Goal: Information Seeking & Learning: Learn about a topic

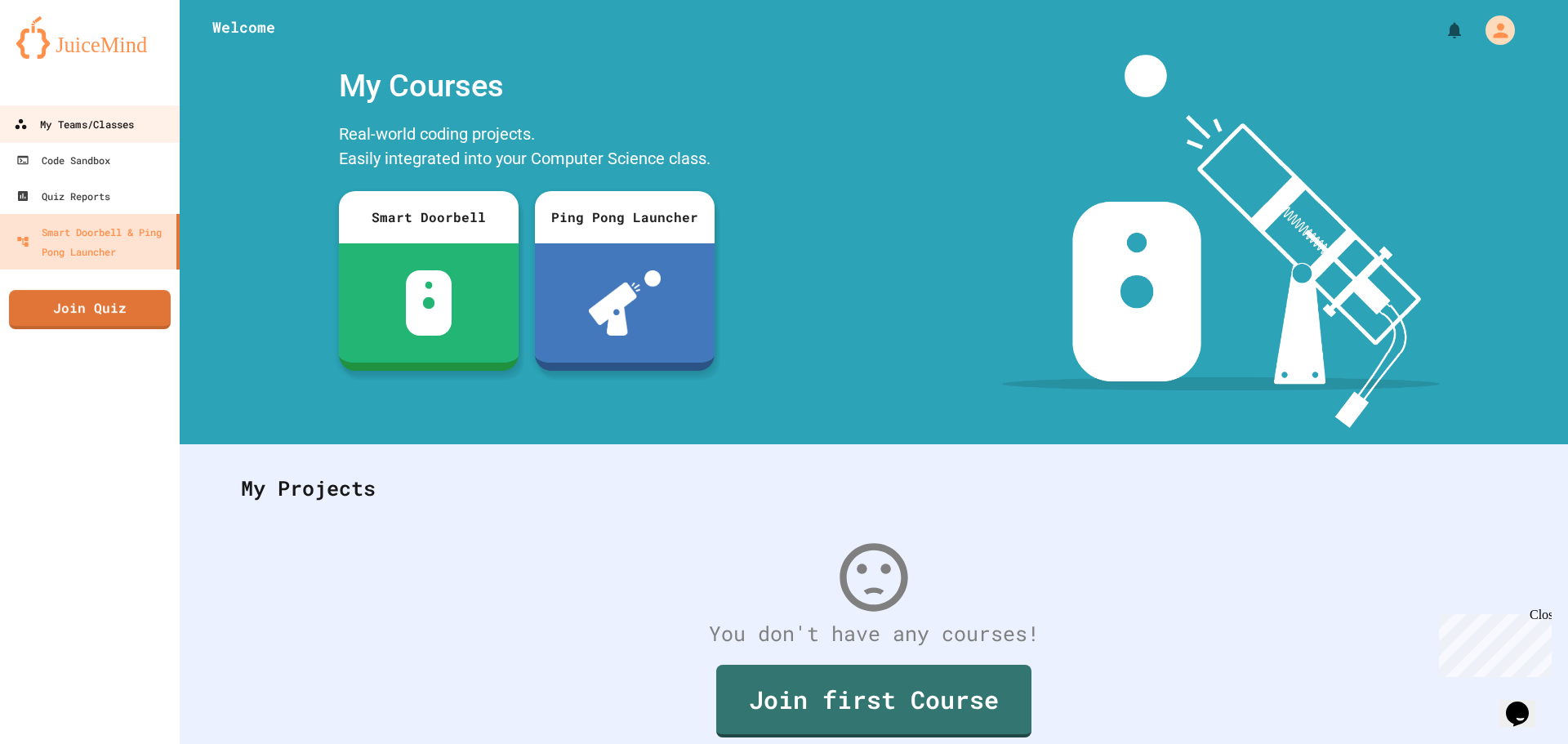
click at [96, 112] on link "My Teams/Classes" at bounding box center [89, 124] width 185 height 37
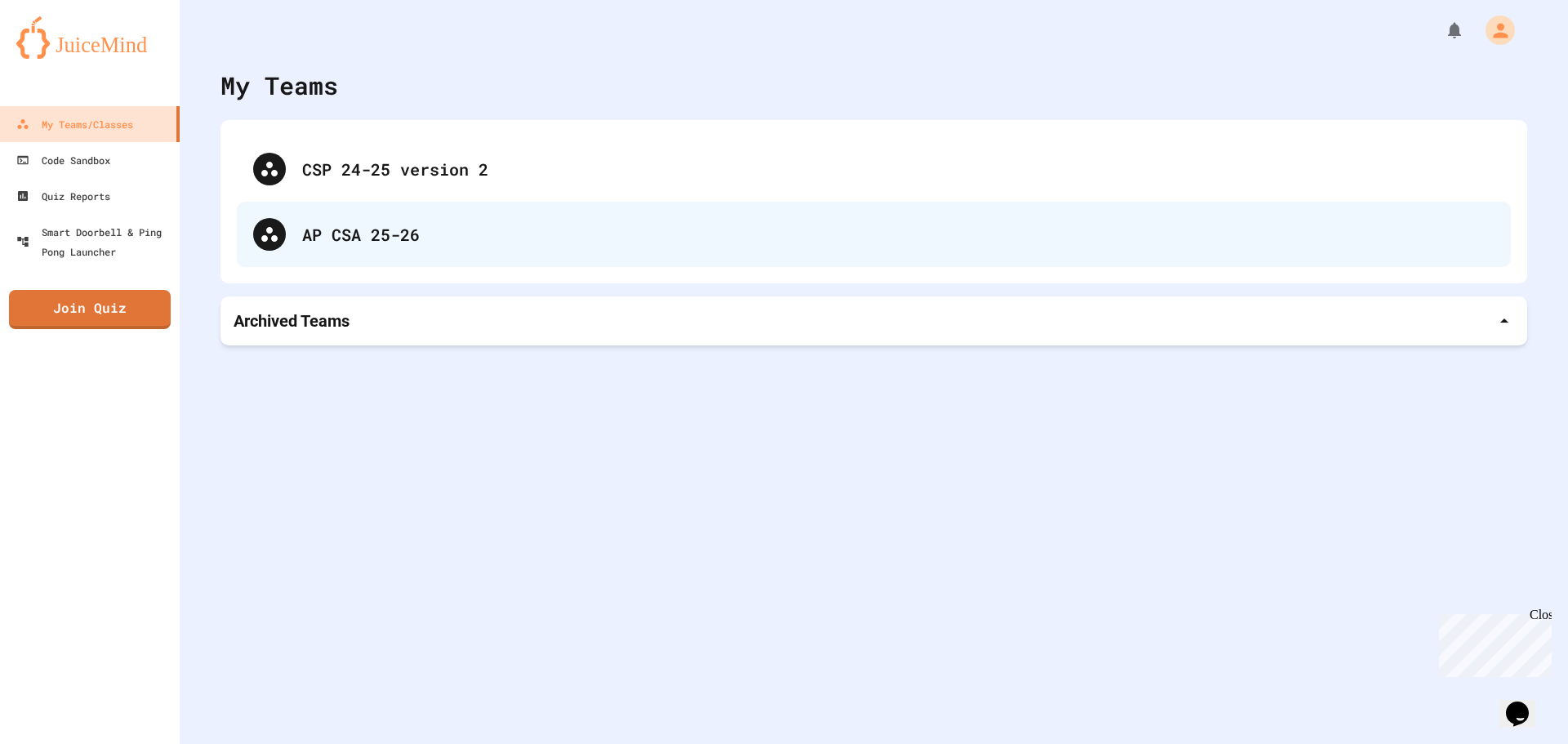
click at [296, 229] on div "AP CSA 25-26" at bounding box center [873, 234] width 1273 height 66
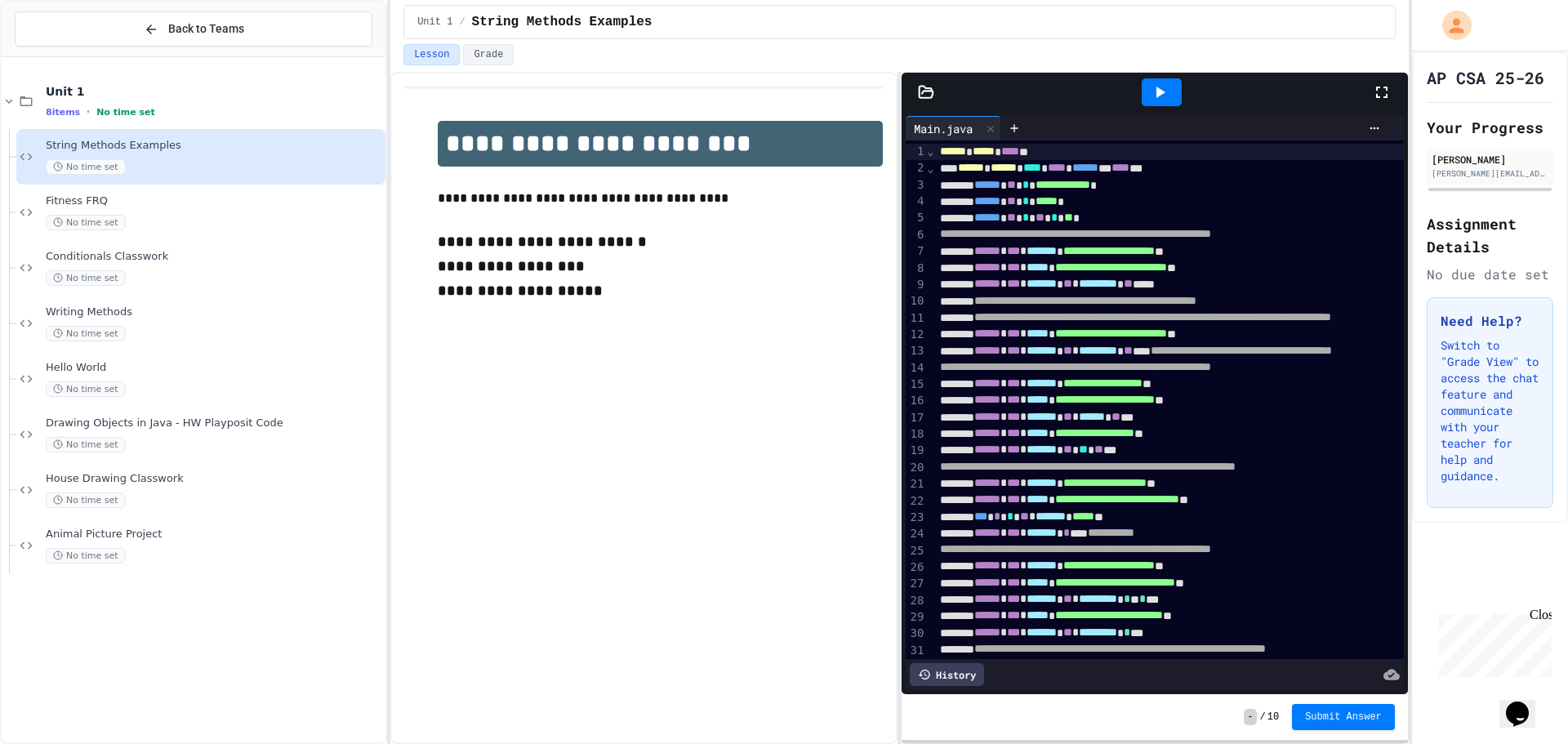
click at [1383, 102] on div at bounding box center [1389, 92] width 36 height 44
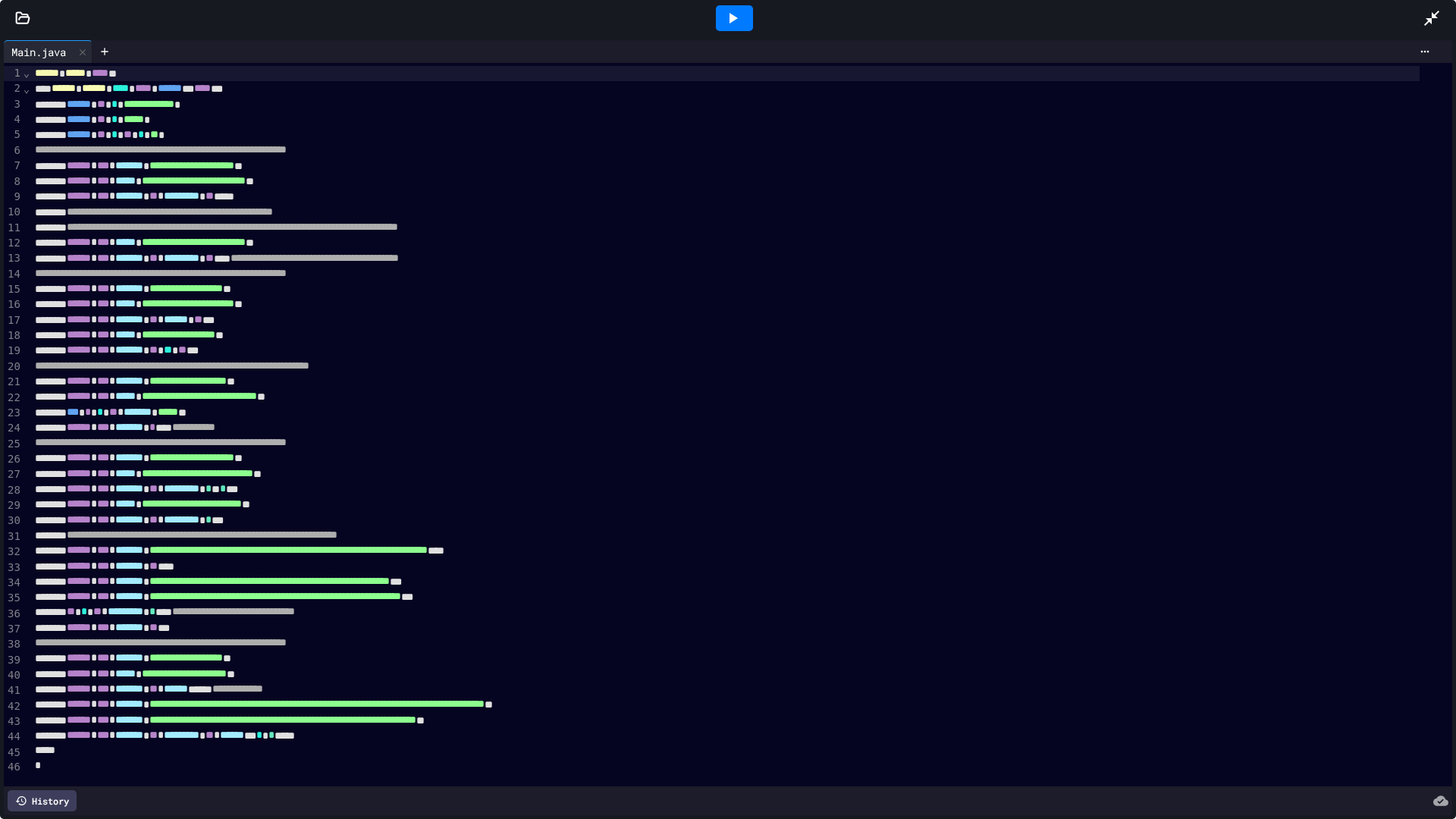
click at [734, 8] on div at bounding box center [734, 18] width 37 height 26
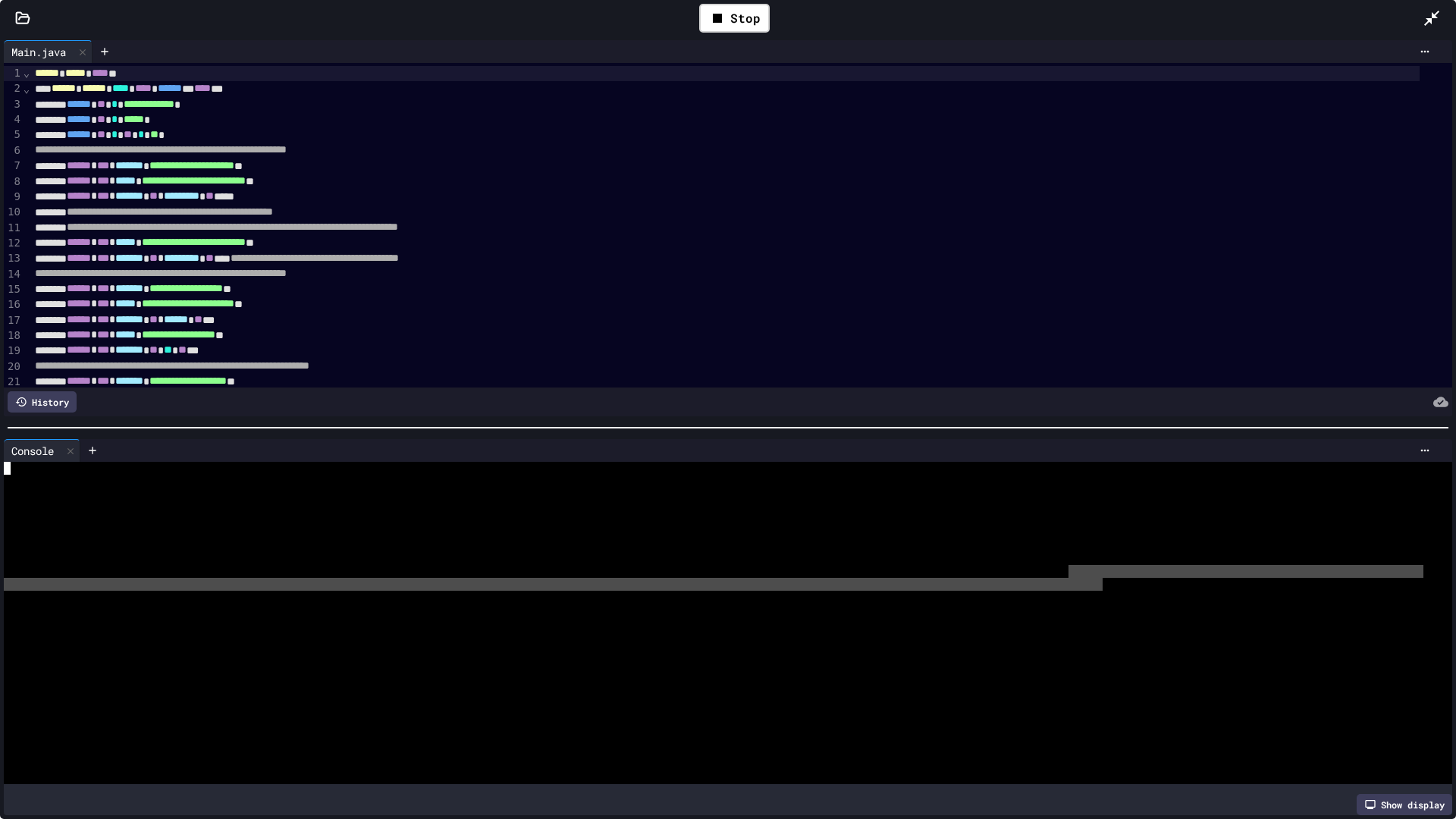
scroll to position [26, 0]
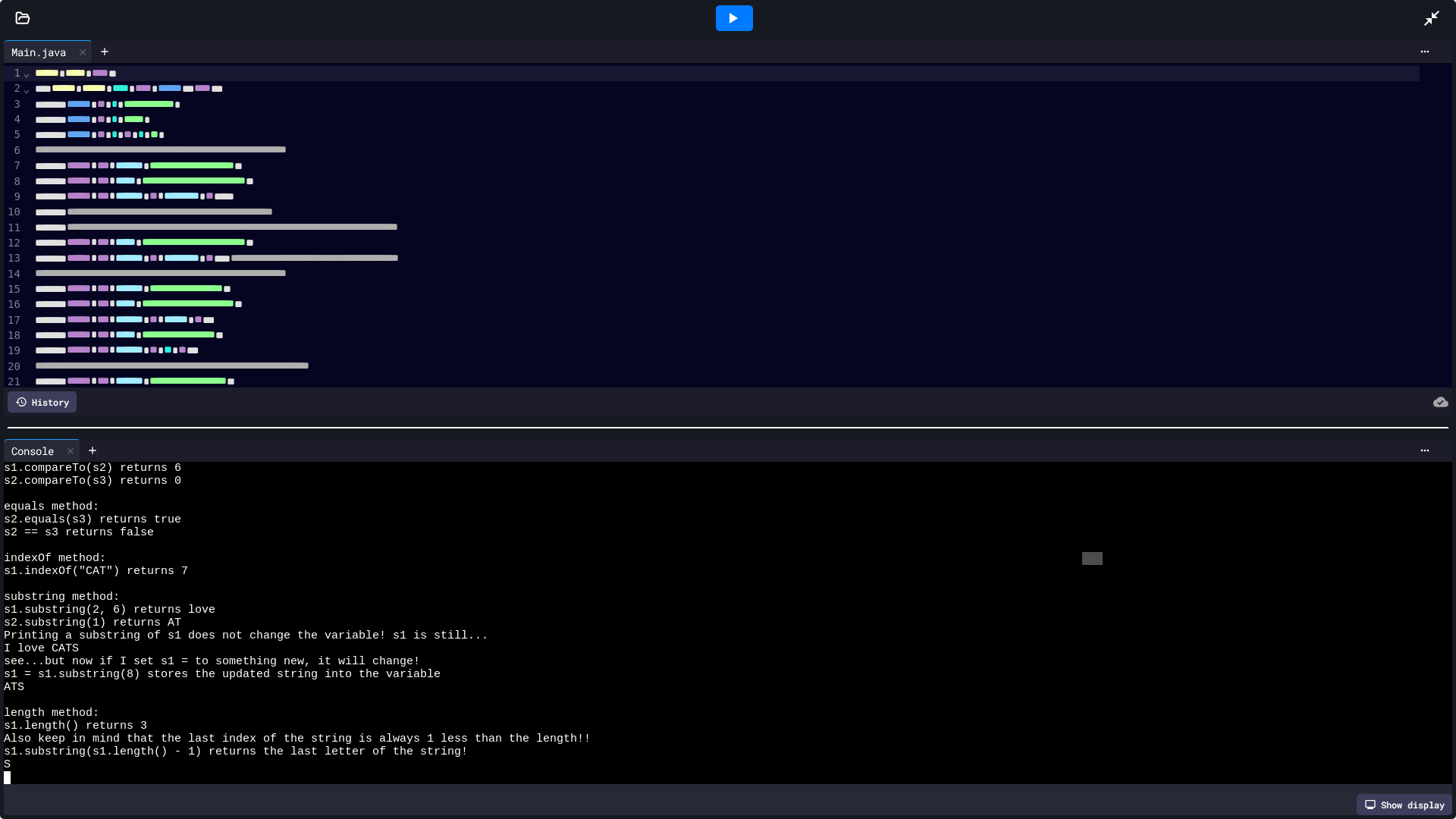
drag, startPoint x: 1106, startPoint y: 574, endPoint x: 1084, endPoint y: 558, distance: 27.2
click at [1084, 558] on div "s1.compareTo(s2) returns 6 s2.compareTo(s3) returns 0 equals method: s2.equals(…" at bounding box center [713, 622] width 1419 height 322
click at [1084, 558] on div "indexOf method:" at bounding box center [713, 558] width 1419 height 13
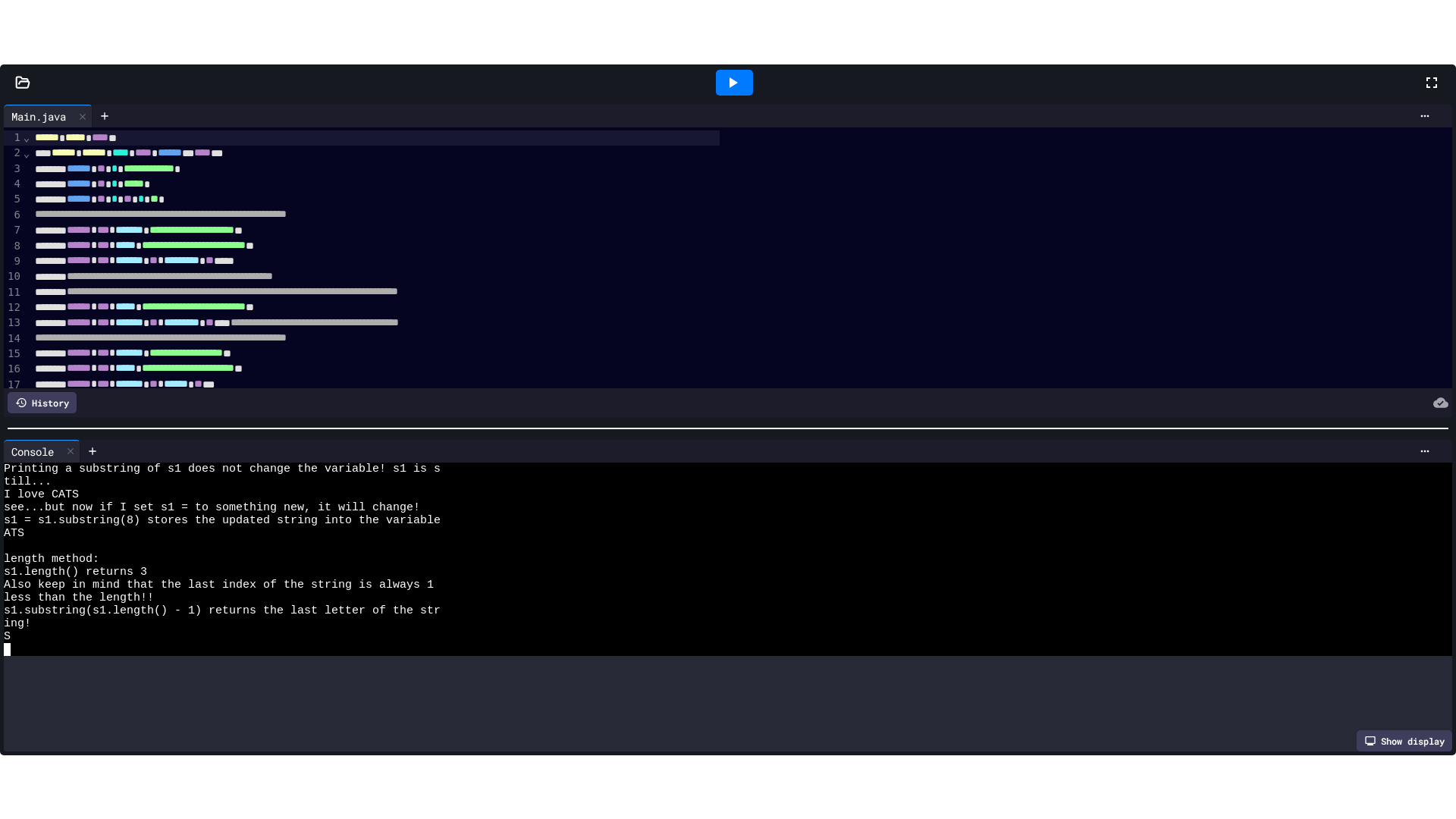
scroll to position [193, 0]
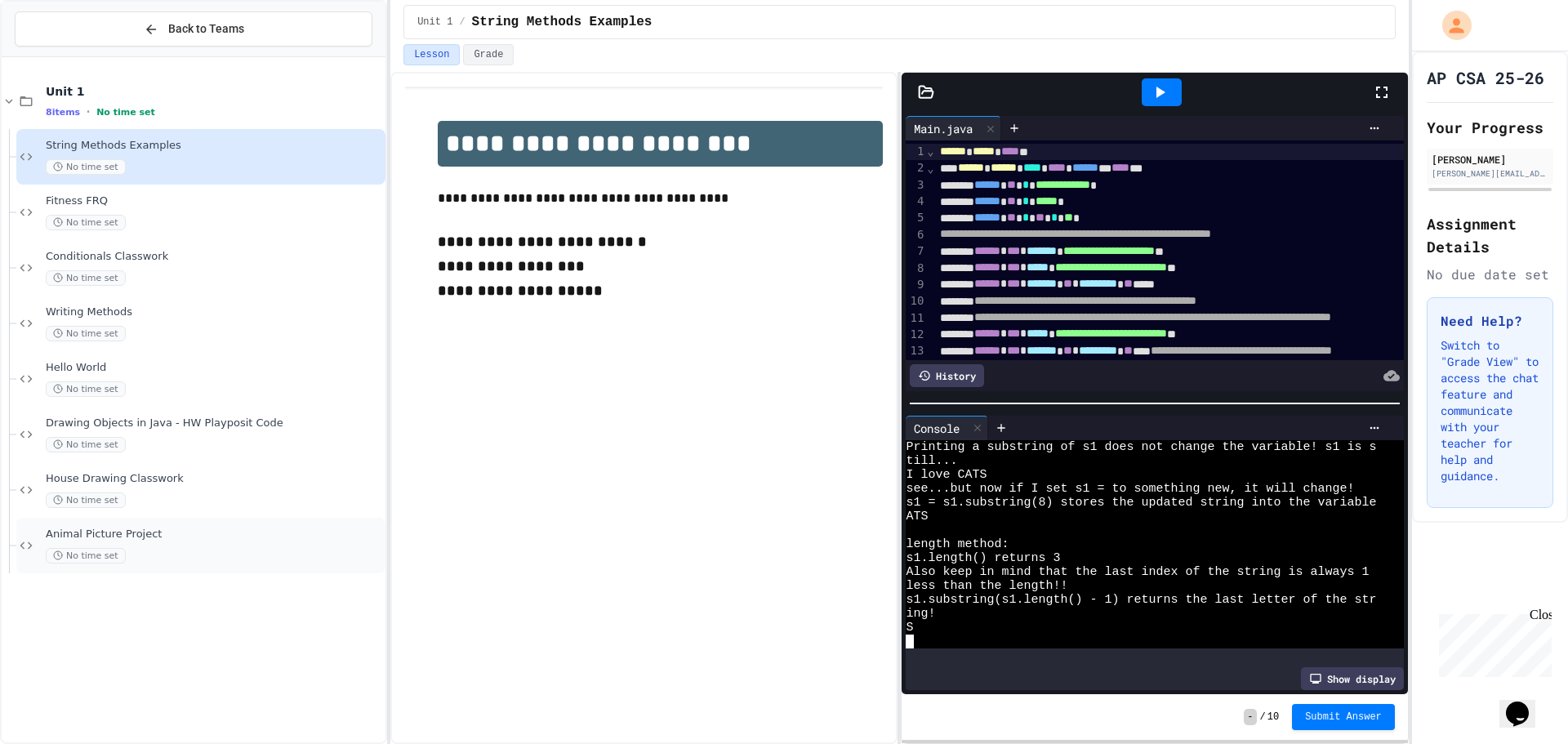
click at [198, 527] on div "Animal Picture Project No time set" at bounding box center [201, 545] width 369 height 55
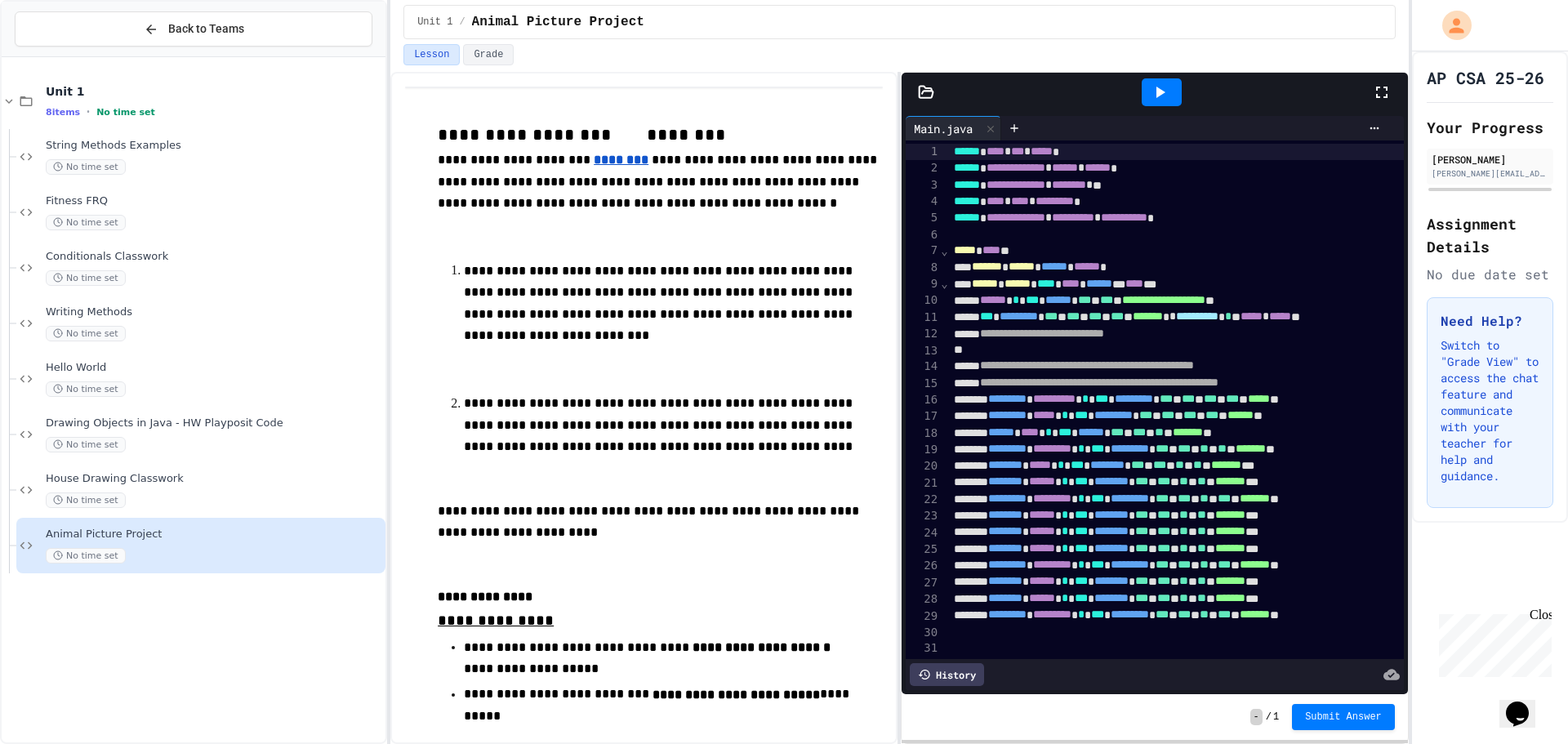
click at [1386, 93] on icon at bounding box center [1381, 92] width 20 height 20
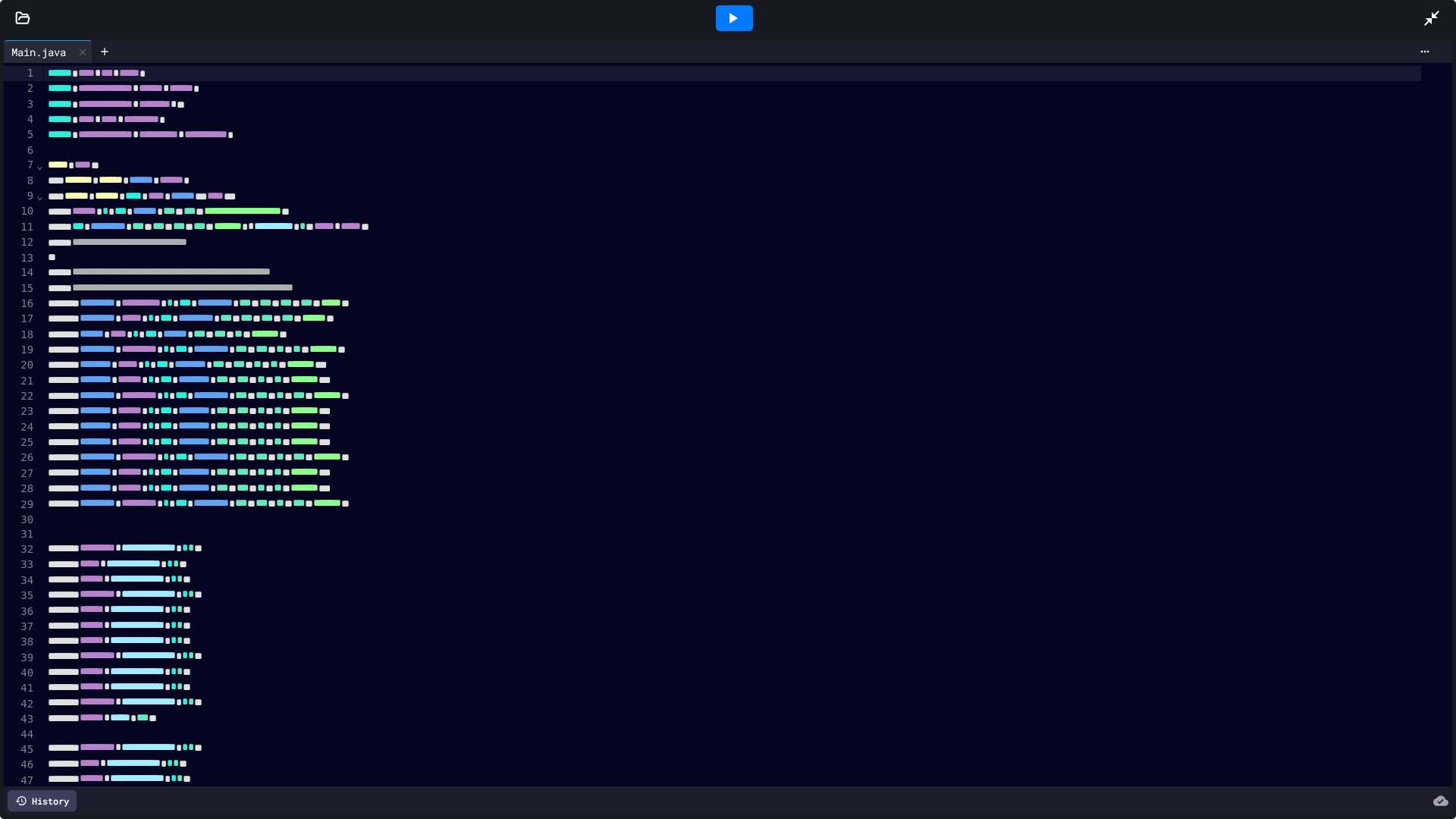
click at [734, 11] on icon at bounding box center [732, 18] width 19 height 19
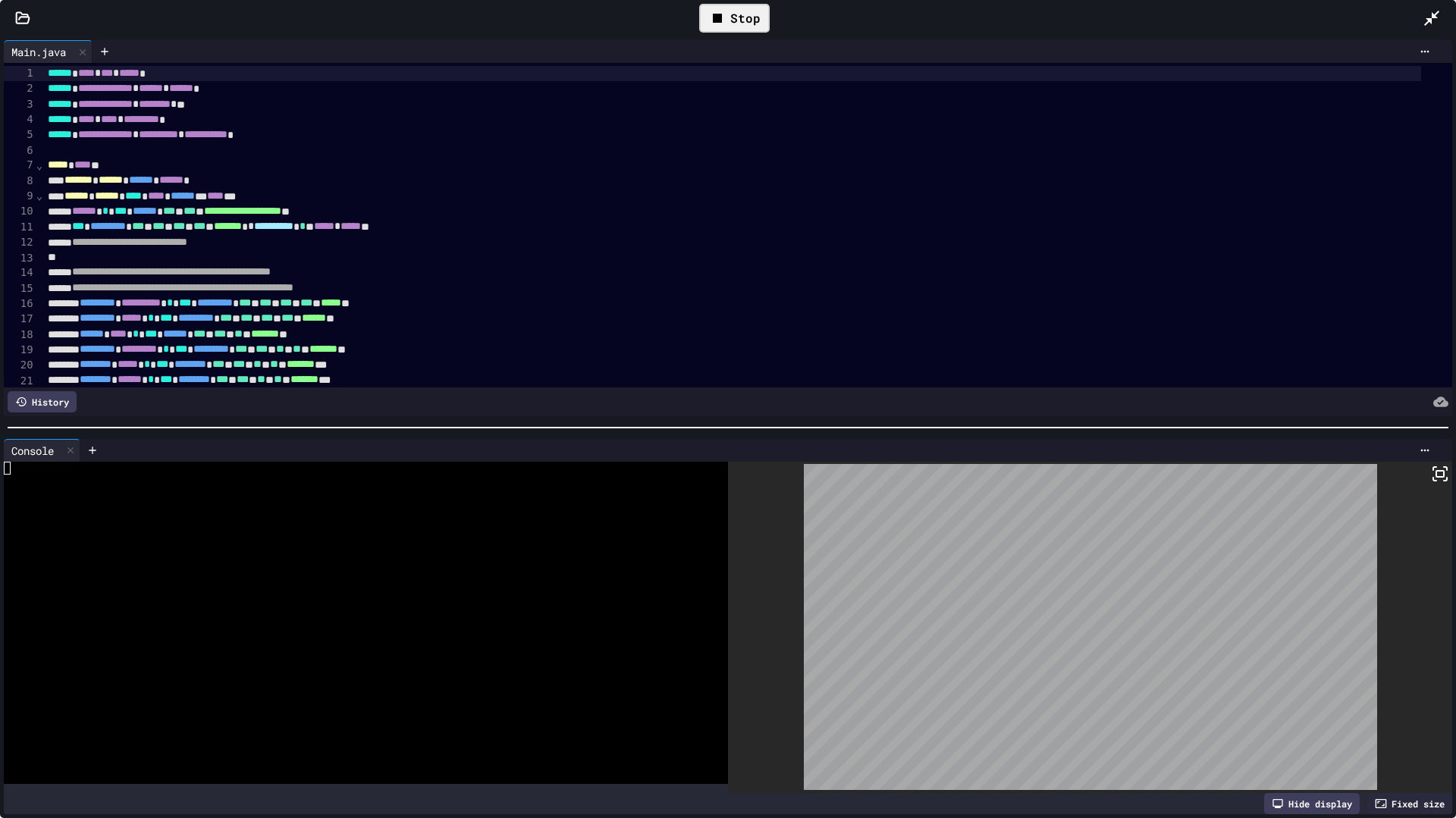
click at [734, 25] on div "Stop" at bounding box center [734, 18] width 71 height 29
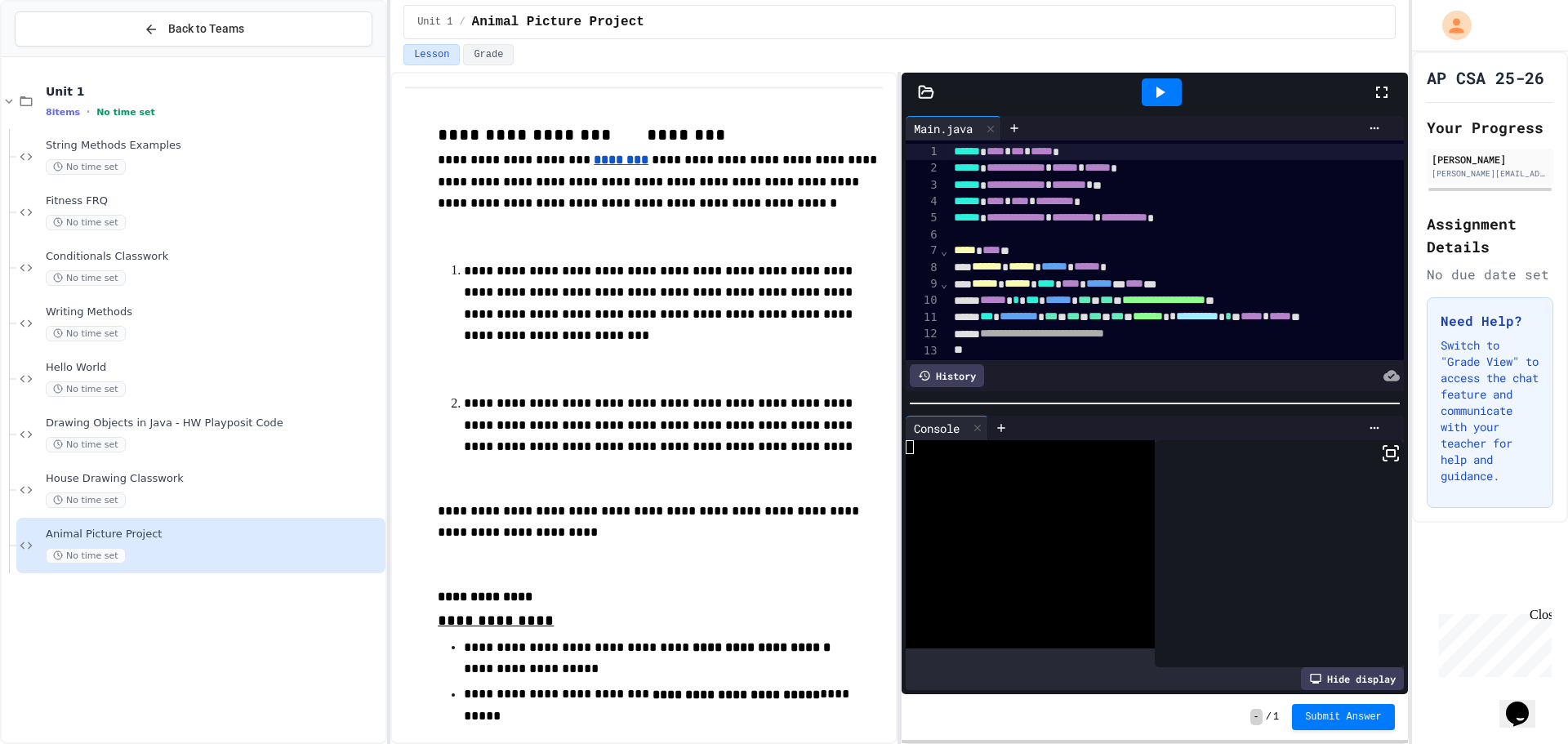
click at [1373, 104] on div at bounding box center [1389, 92] width 36 height 44
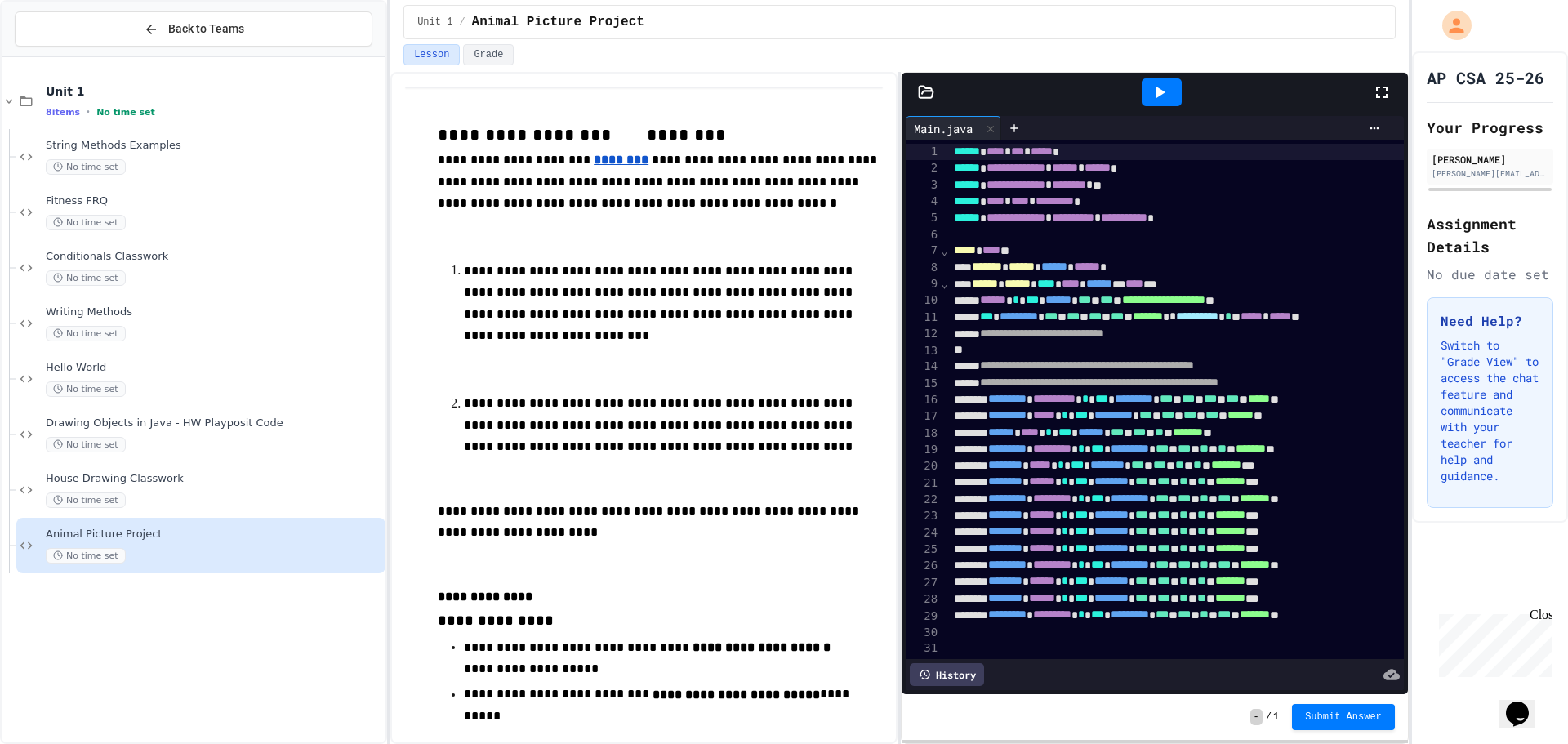
click at [1166, 96] on icon at bounding box center [1159, 92] width 20 height 20
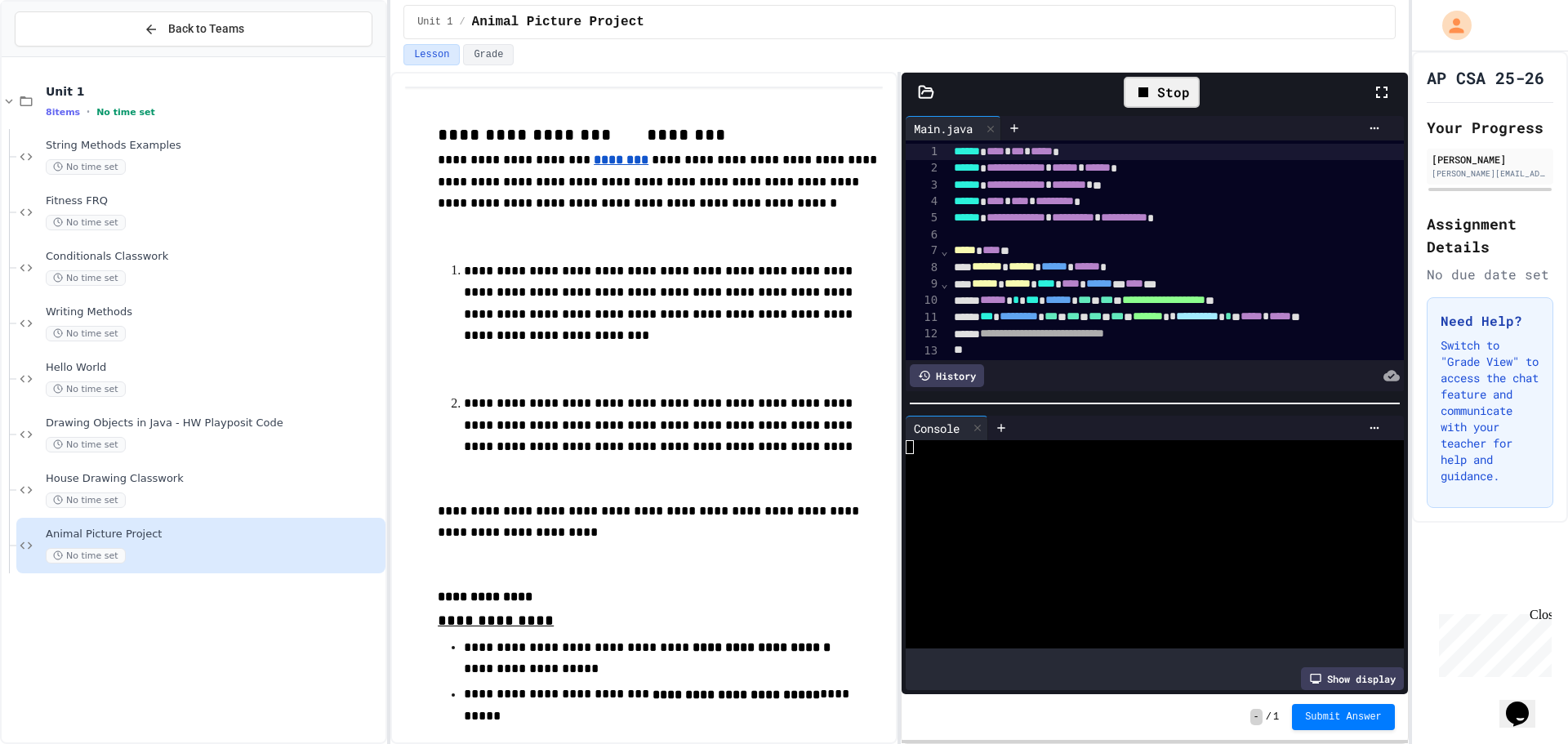
click at [1383, 84] on icon at bounding box center [1381, 92] width 20 height 20
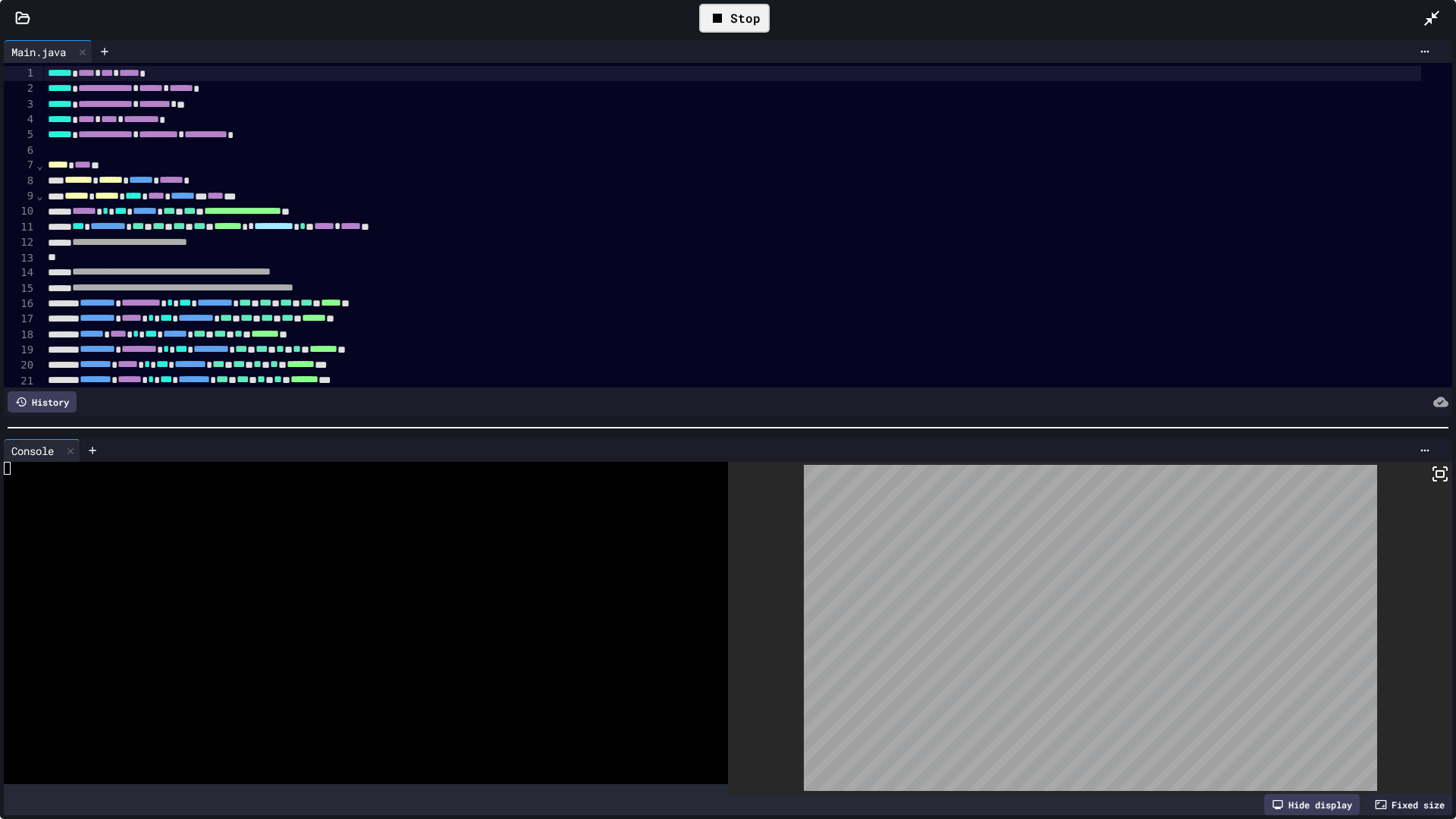
click at [722, 21] on icon at bounding box center [717, 18] width 9 height 9
click at [722, 21] on div "Stop" at bounding box center [734, 18] width 71 height 29
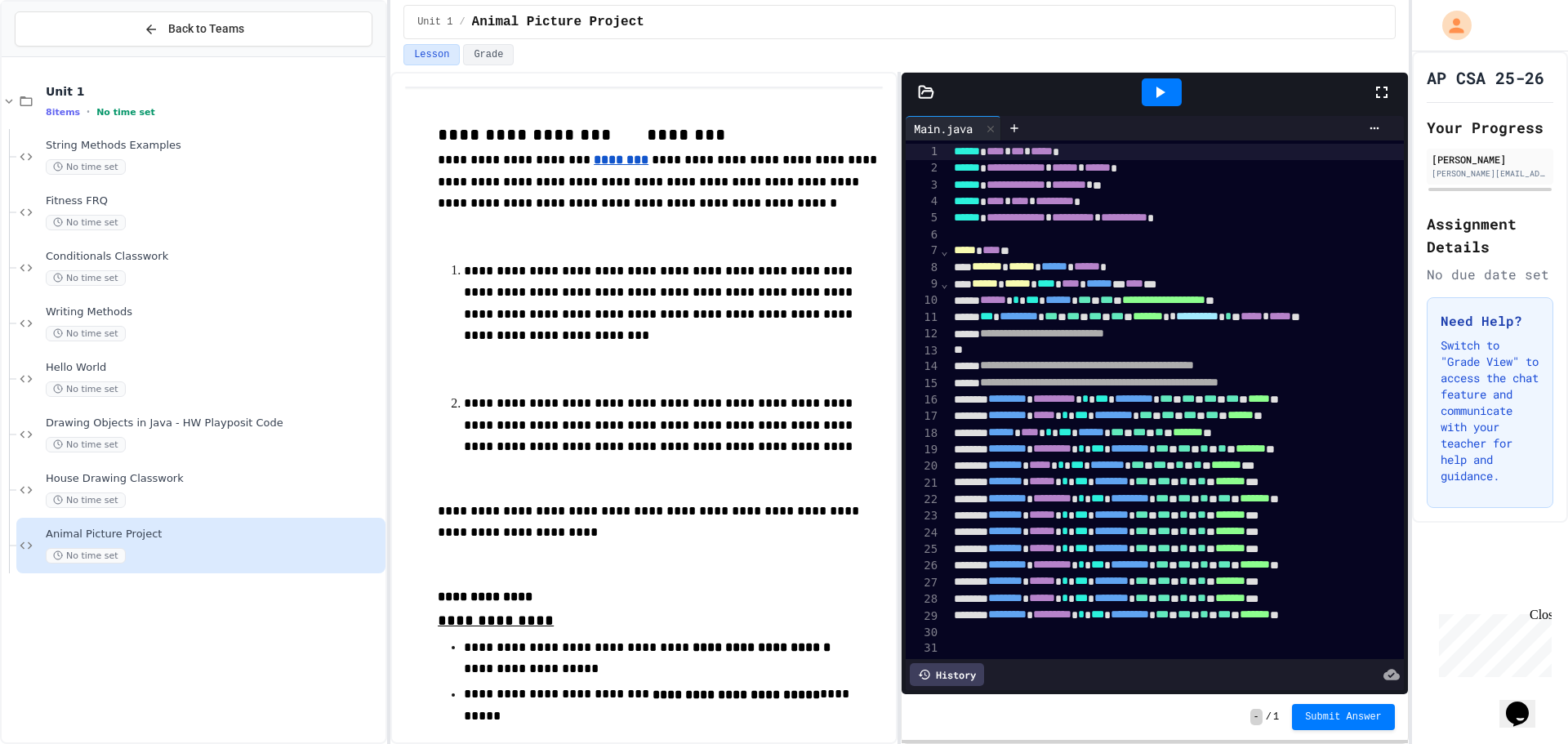
click at [1381, 95] on icon at bounding box center [1381, 92] width 20 height 20
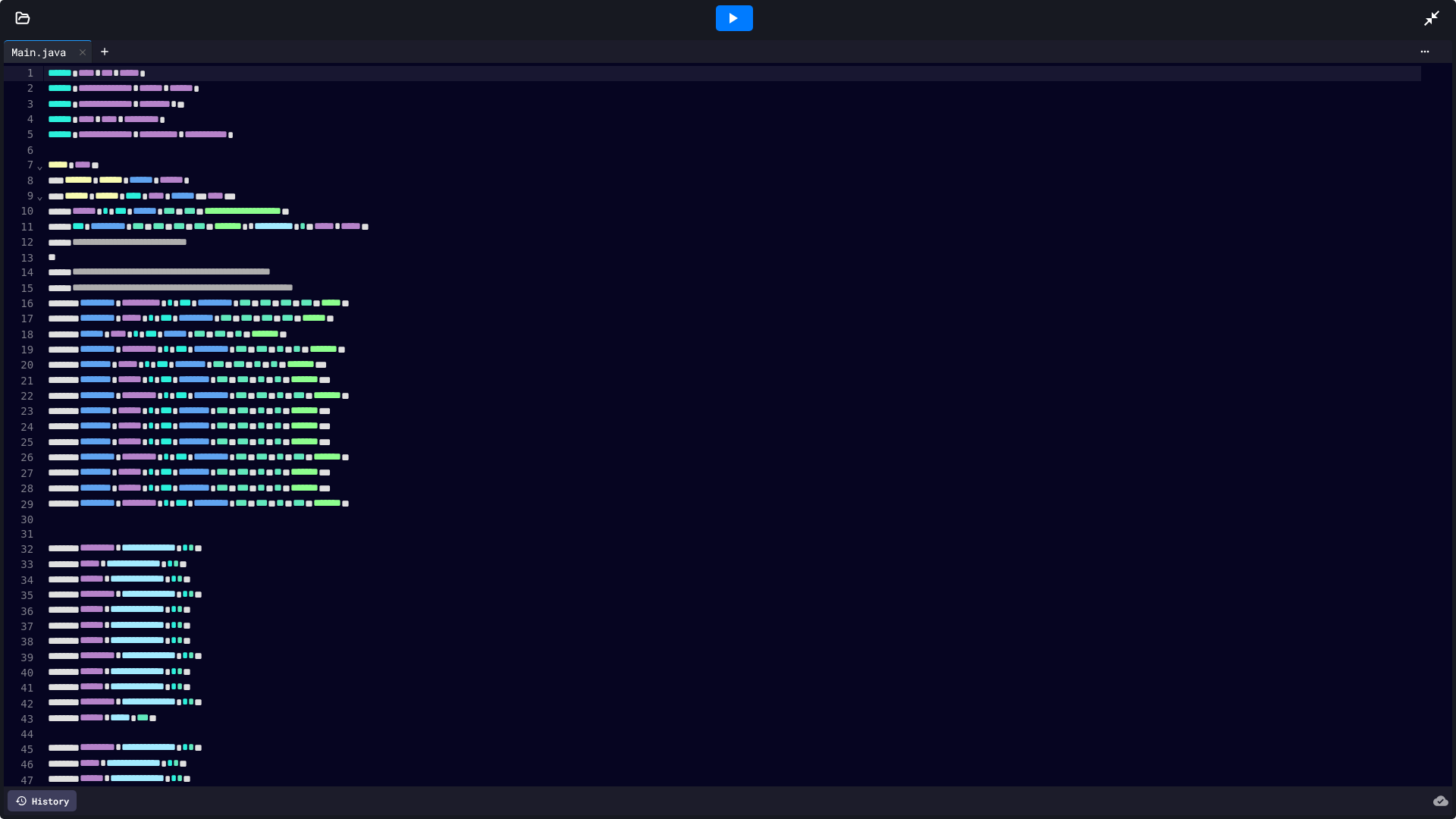
click at [742, 23] on div at bounding box center [734, 18] width 37 height 26
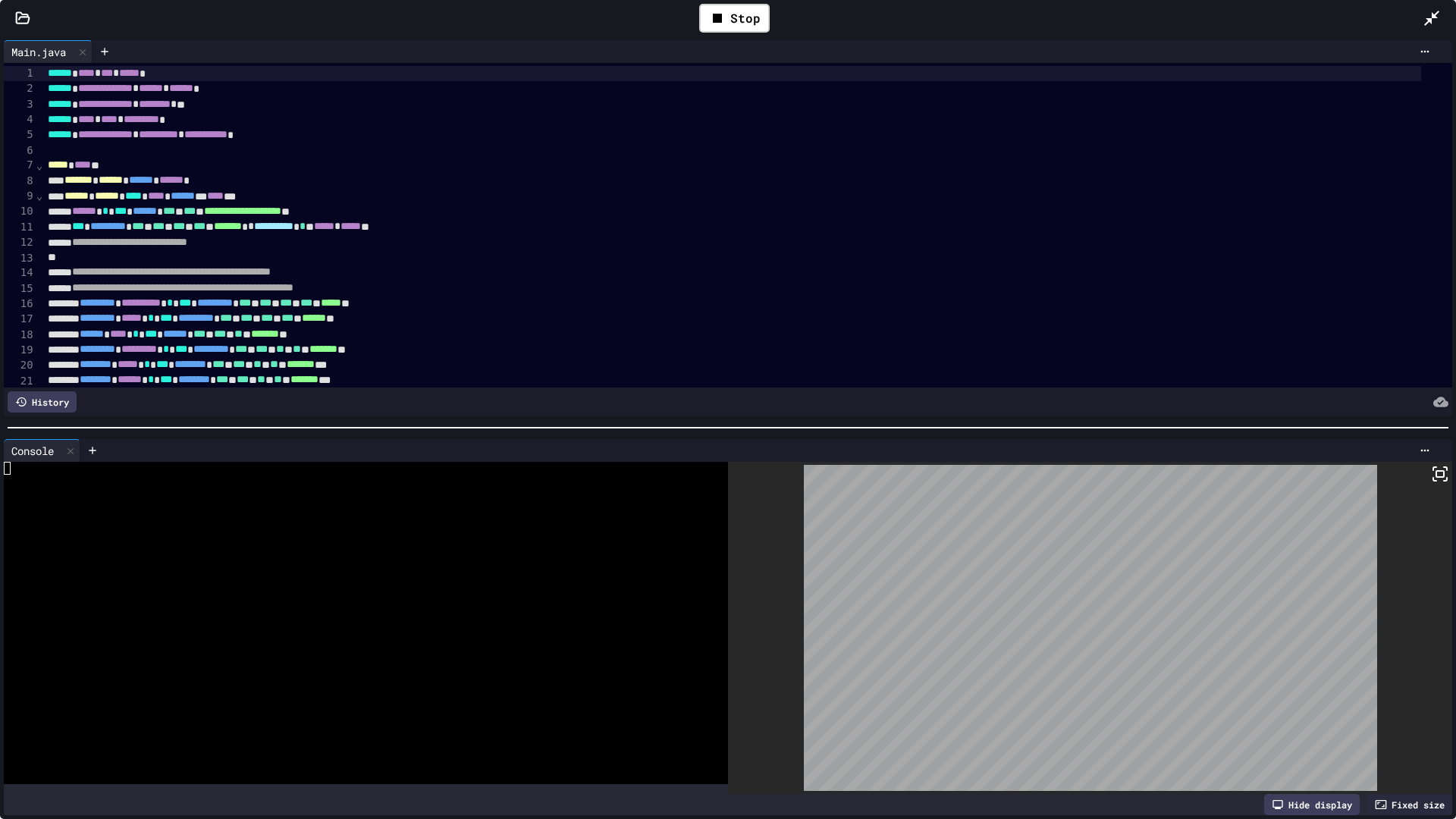
click at [1423, 14] on icon at bounding box center [1431, 18] width 19 height 19
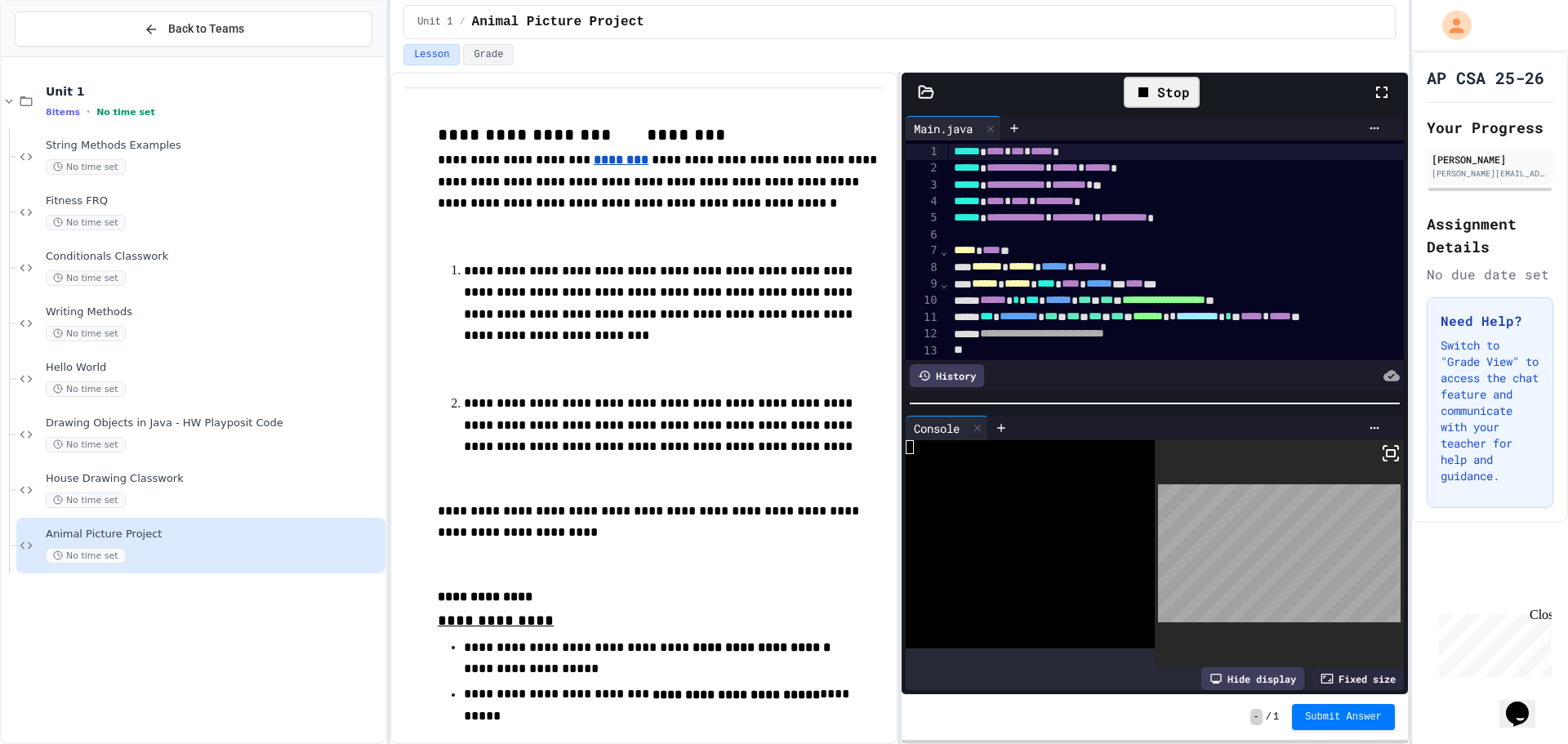
click at [1155, 87] on div "Stop" at bounding box center [1161, 92] width 76 height 31
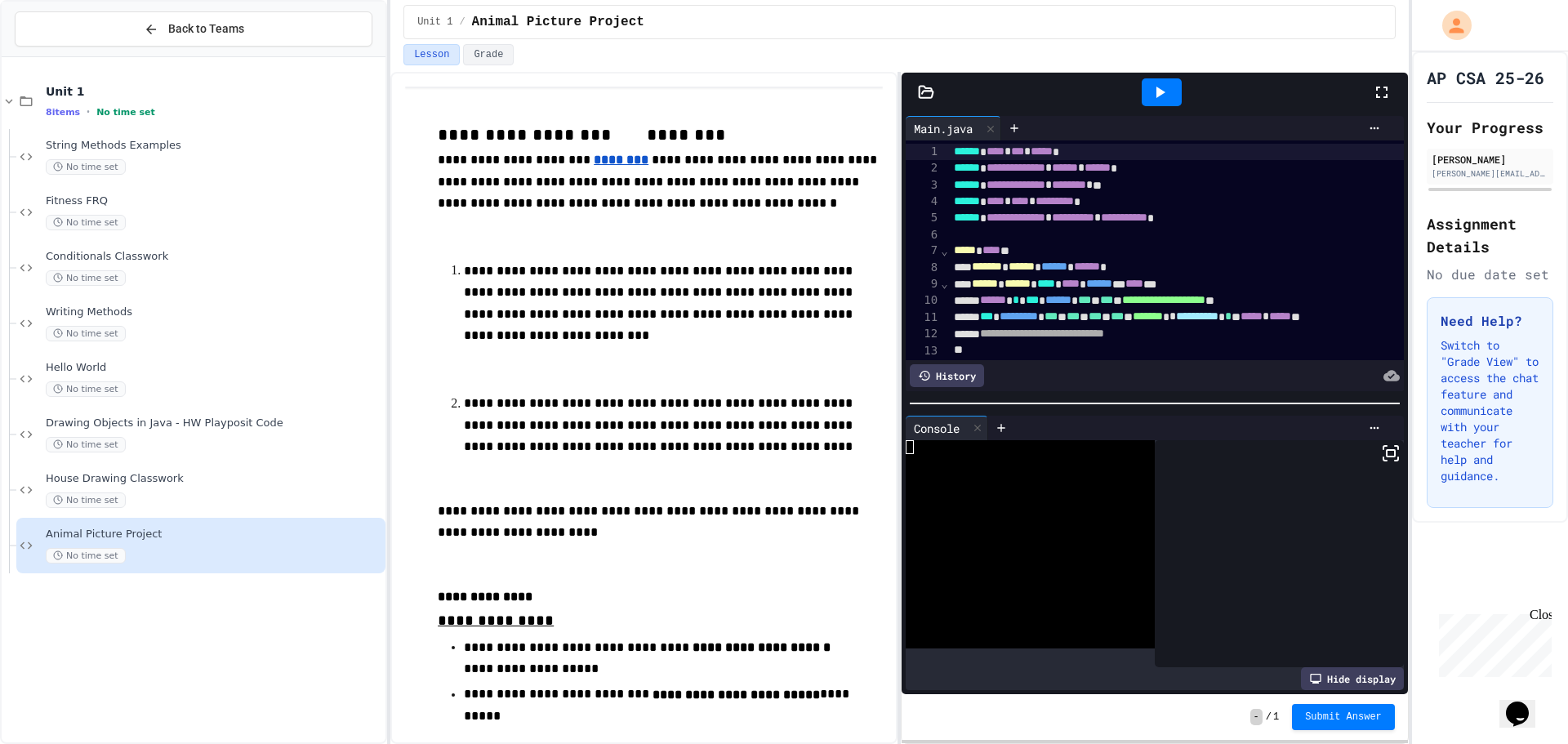
click at [1155, 87] on icon at bounding box center [1159, 92] width 20 height 20
